Goal: Check status: Check status

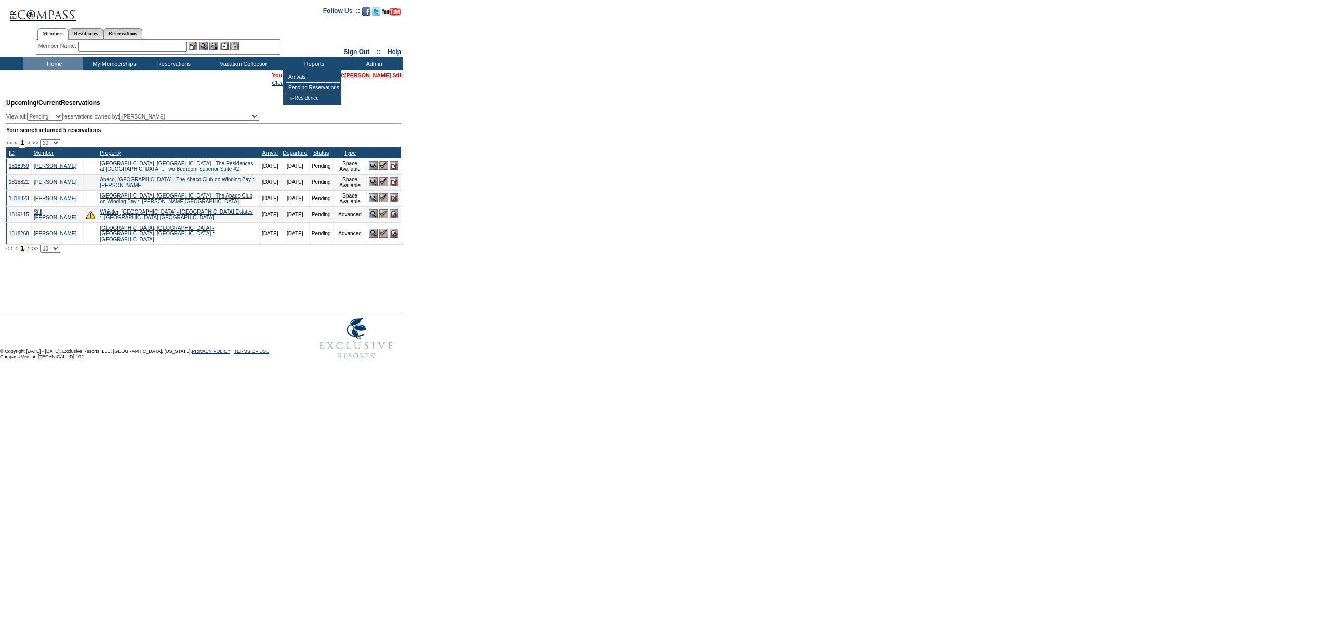
click at [395, 77] on link "[PERSON_NAME] Still" at bounding box center [373, 75] width 58 height 6
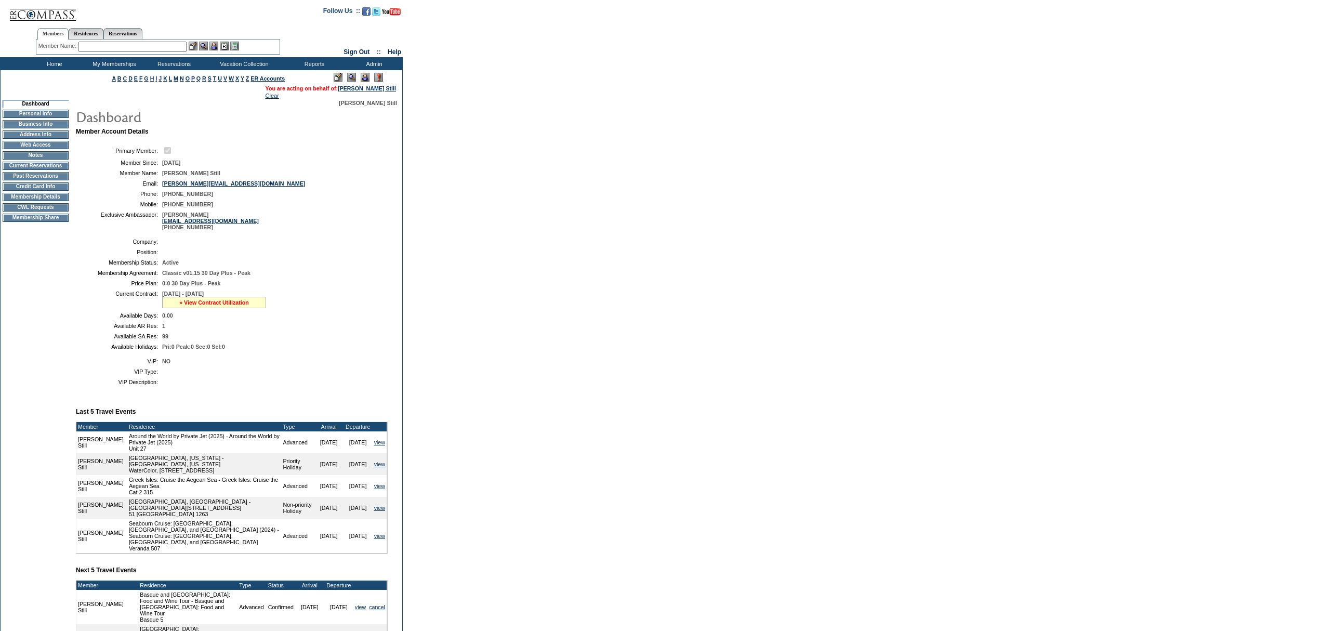
click at [194, 306] on link "» View Contract Utilization" at bounding box center [214, 302] width 70 height 6
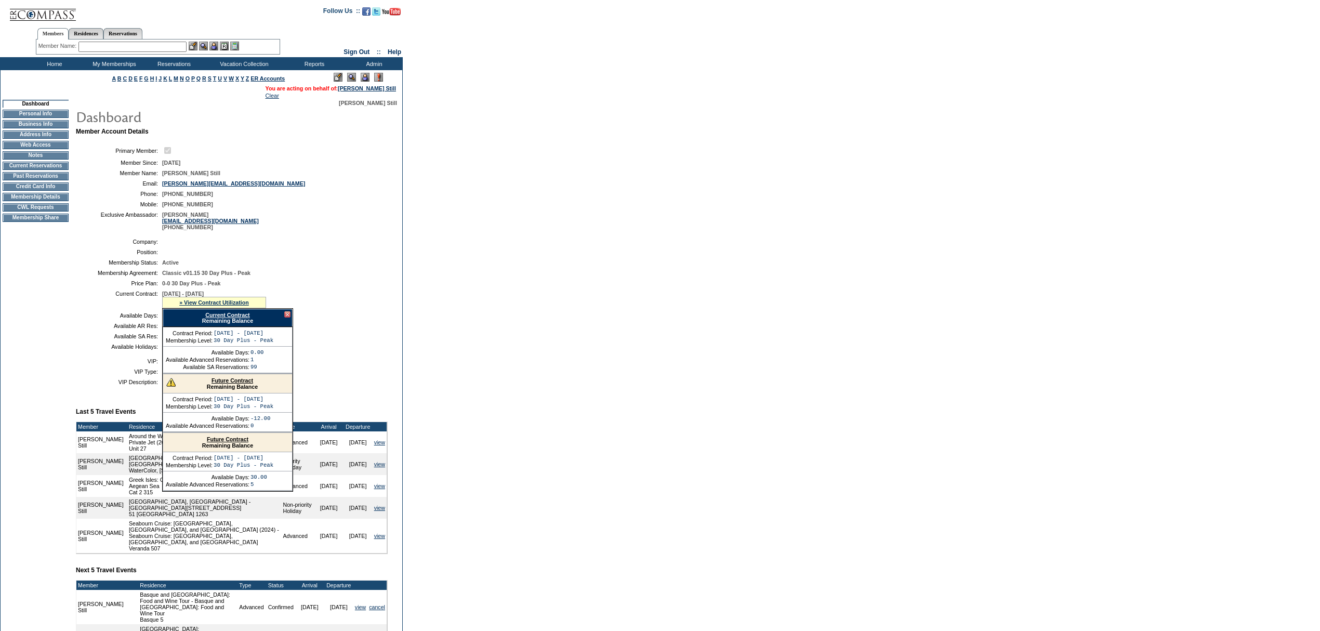
click at [214, 318] on link "Current Contract" at bounding box center [227, 315] width 44 height 6
click at [288, 317] on div at bounding box center [287, 314] width 6 height 6
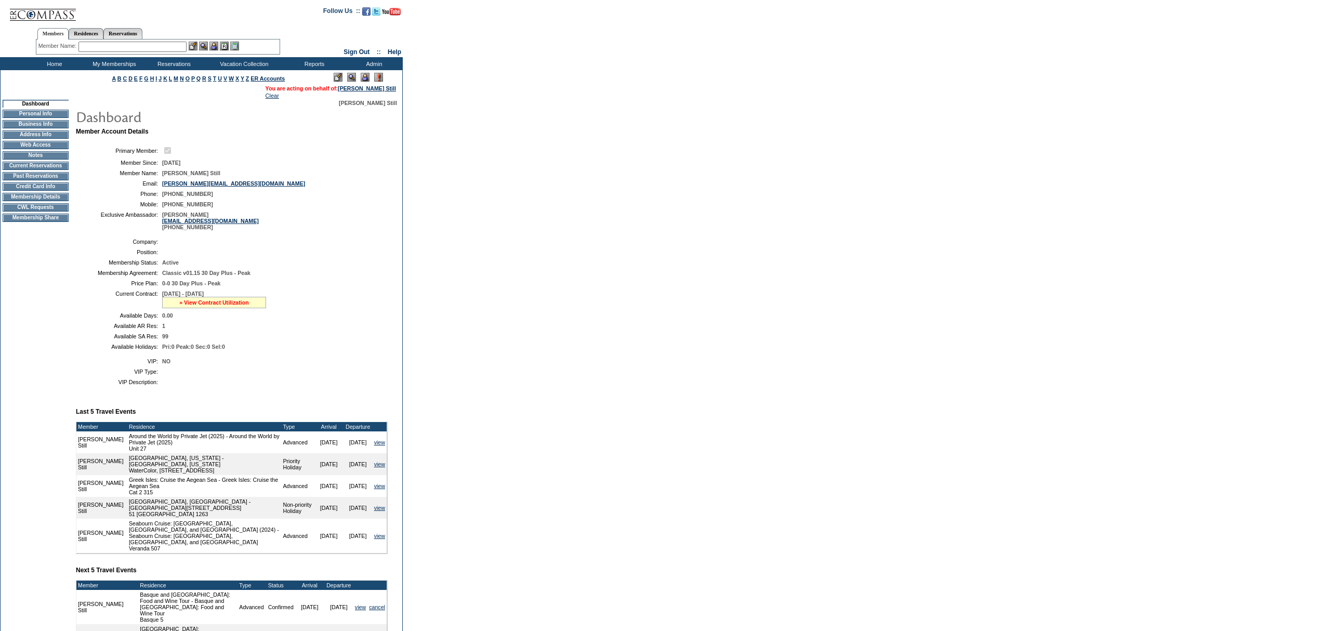
click at [209, 306] on link "» View Contract Utilization" at bounding box center [214, 302] width 70 height 6
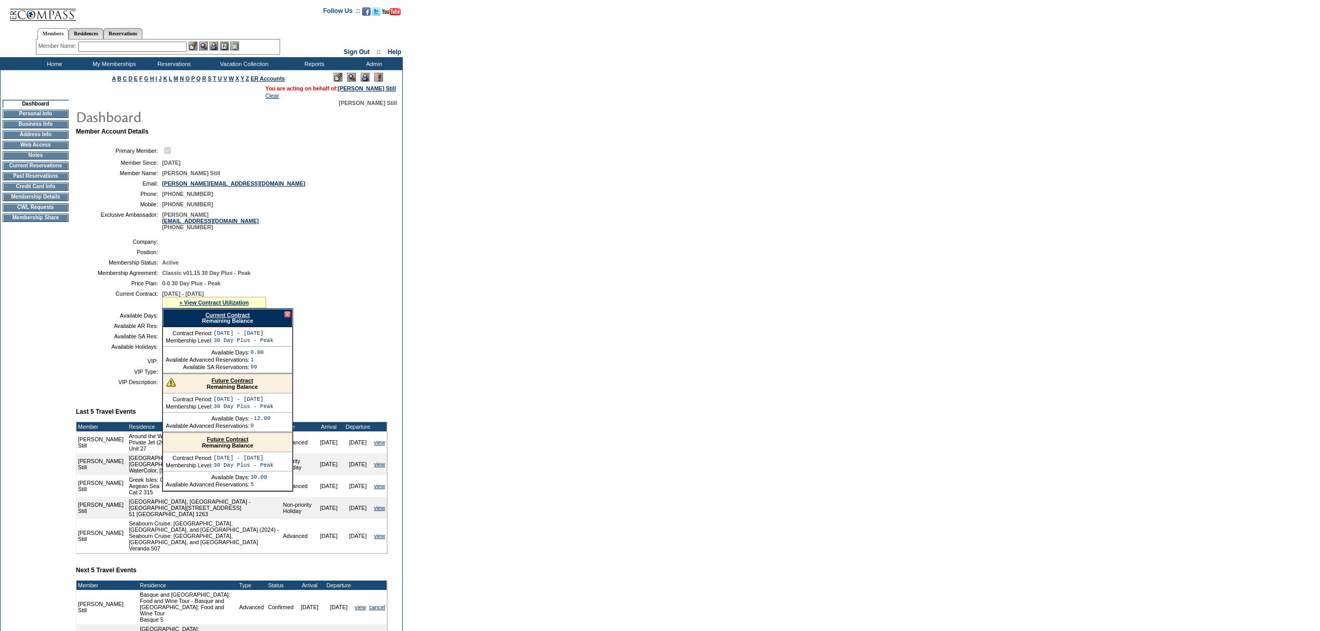
click at [222, 318] on link "Current Contract" at bounding box center [227, 315] width 44 height 6
click at [287, 317] on div at bounding box center [287, 314] width 6 height 6
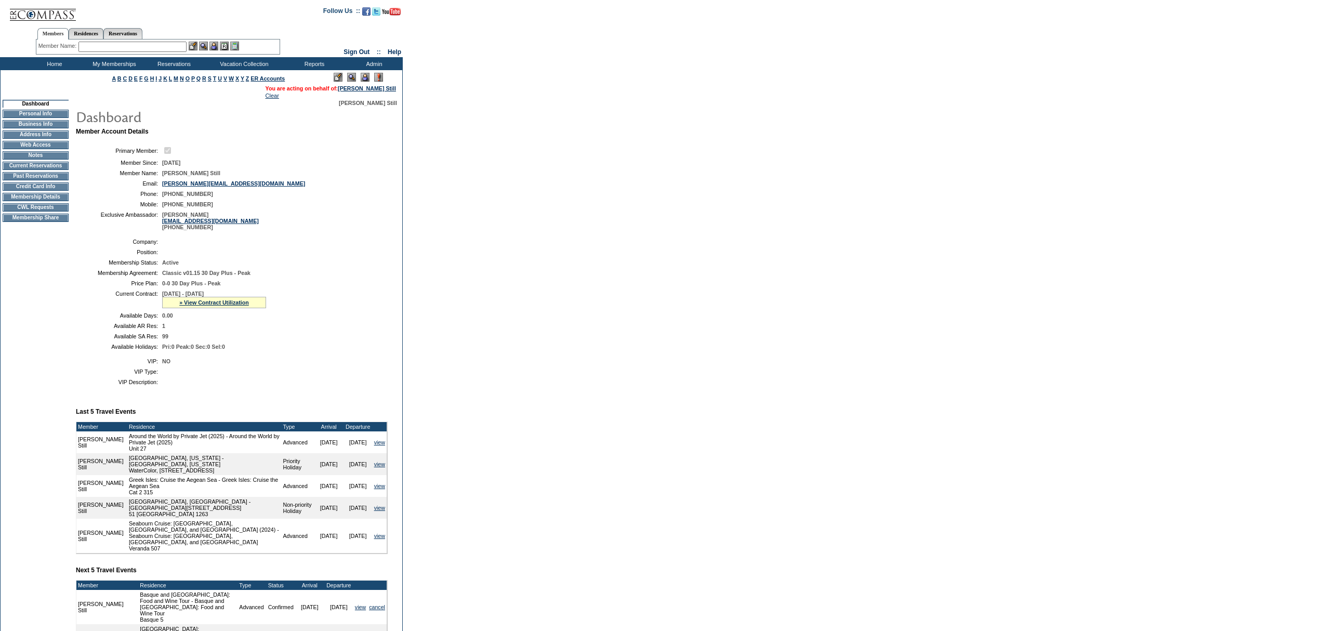
click at [237, 308] on div "» View Contract Utilization" at bounding box center [214, 302] width 104 height 11
click at [233, 306] on link "» View Contract Utilization" at bounding box center [214, 302] width 70 height 6
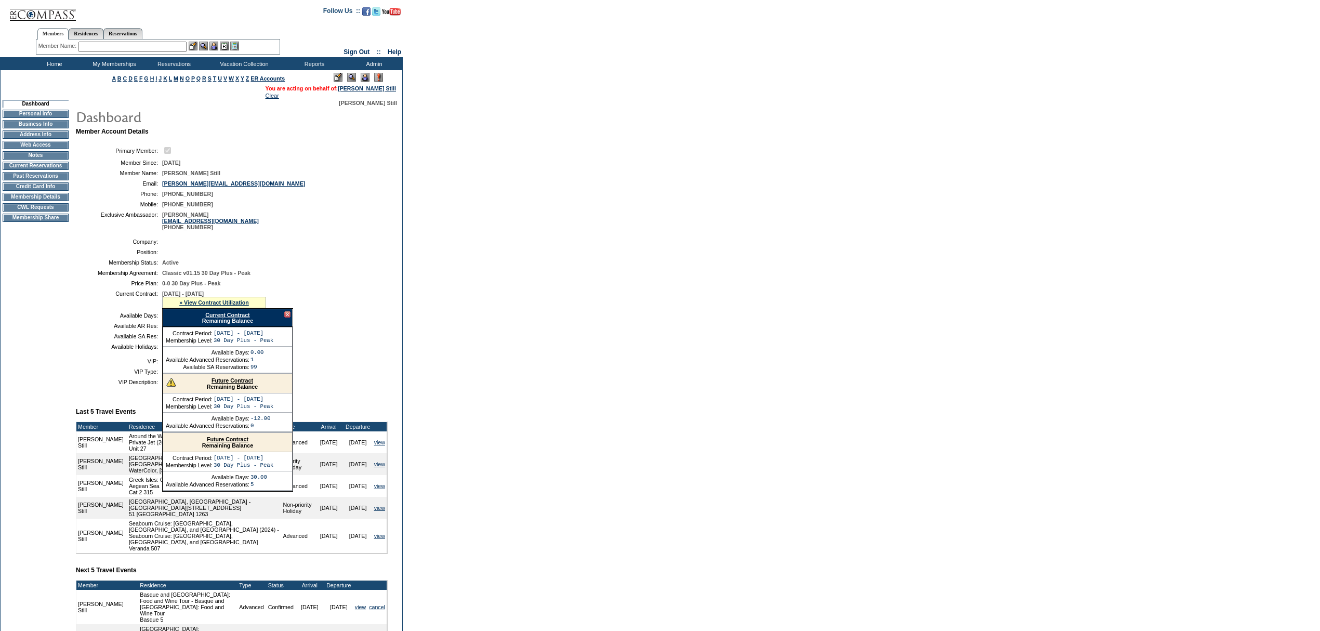
click at [231, 318] on link "Current Contract" at bounding box center [227, 315] width 44 height 6
click at [285, 317] on div at bounding box center [287, 314] width 6 height 6
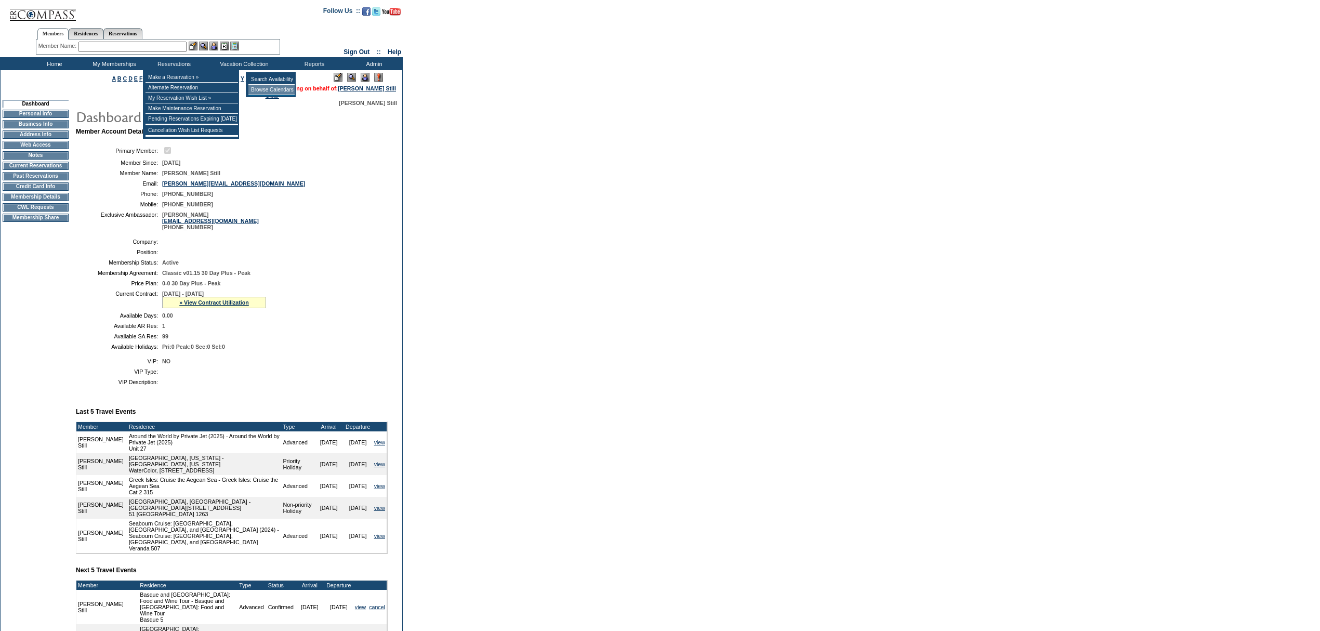
click at [283, 92] on td "Browse Calendars" at bounding box center [271, 90] width 46 height 10
